Goal: Information Seeking & Learning: Check status

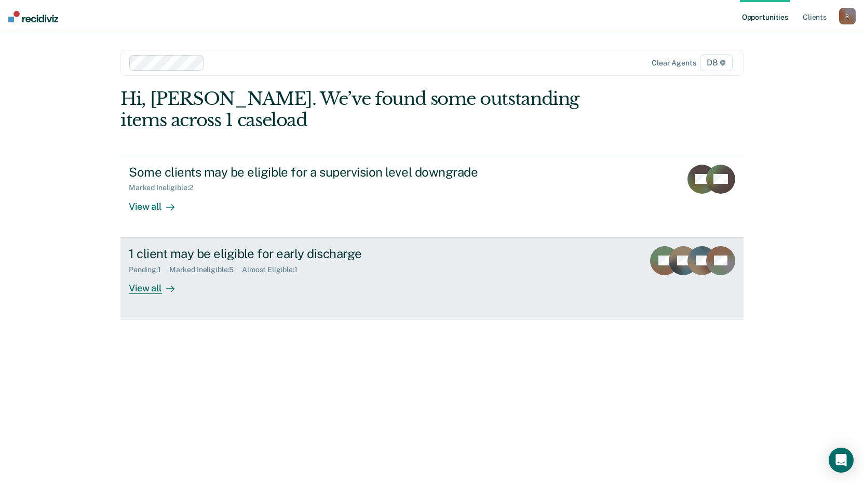
click at [282, 272] on div "Almost Eligible : 1" at bounding box center [274, 269] width 64 height 9
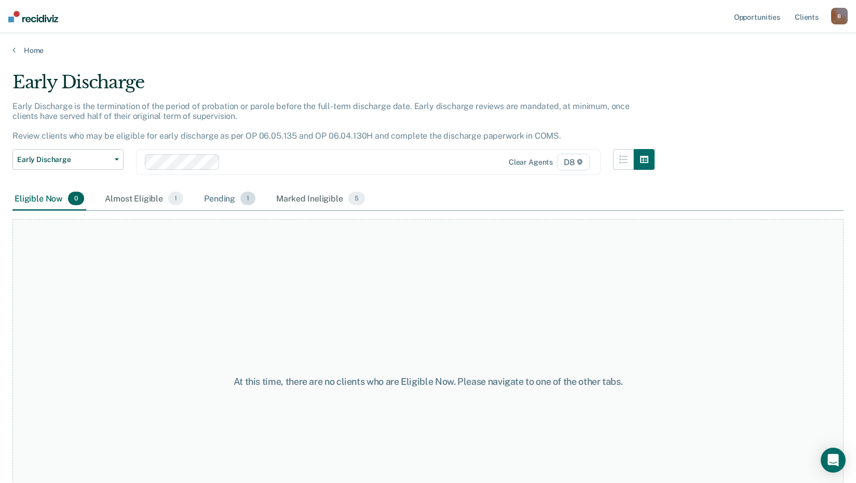
click at [227, 200] on div "Pending 1" at bounding box center [230, 198] width 56 height 23
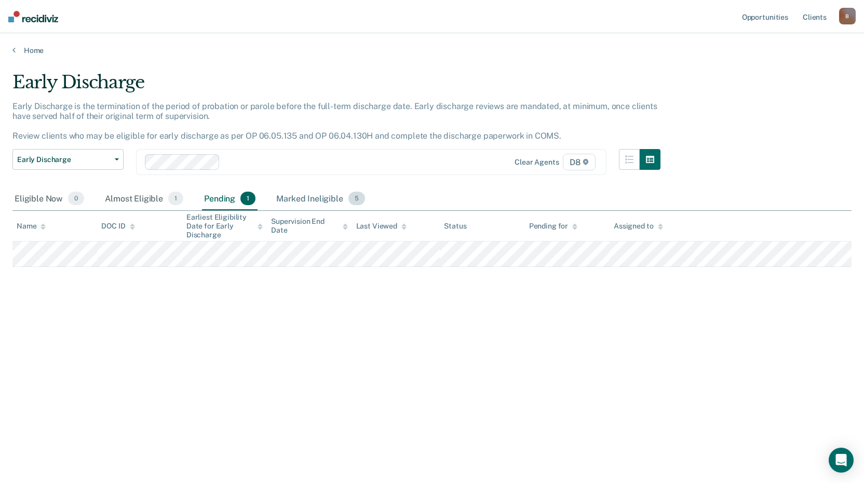
click at [311, 198] on div "Marked Ineligible 5" at bounding box center [320, 198] width 93 height 23
